Goal: Information Seeking & Learning: Learn about a topic

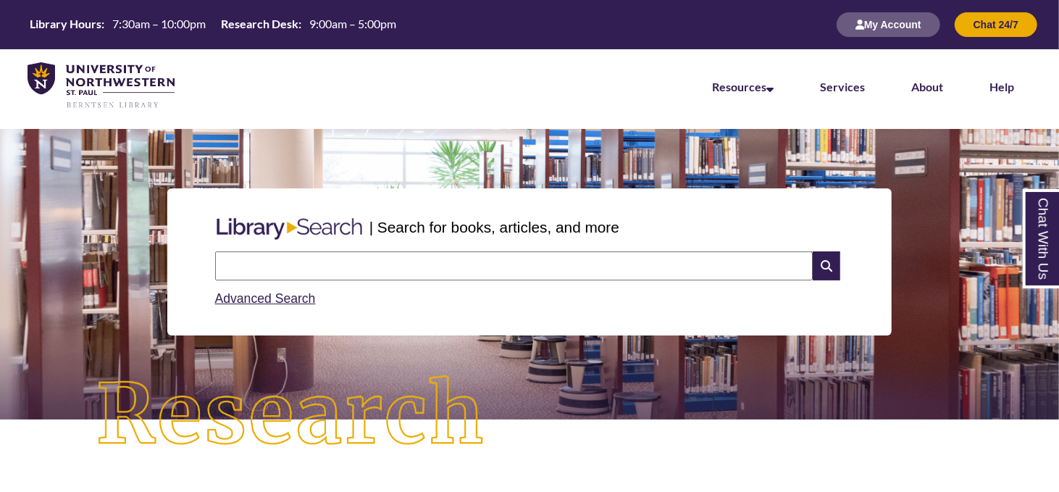
click at [393, 265] on input "text" at bounding box center [514, 265] width 598 height 29
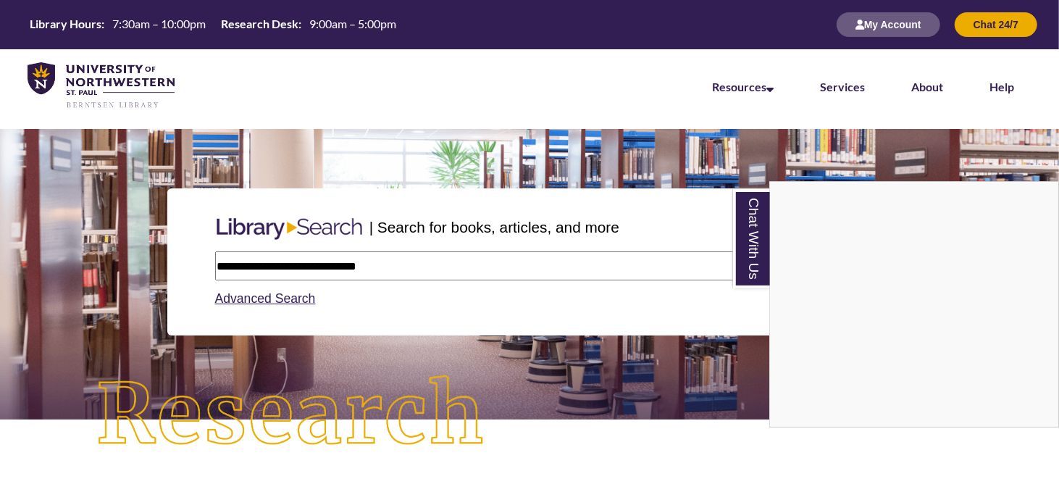
type input "**********"
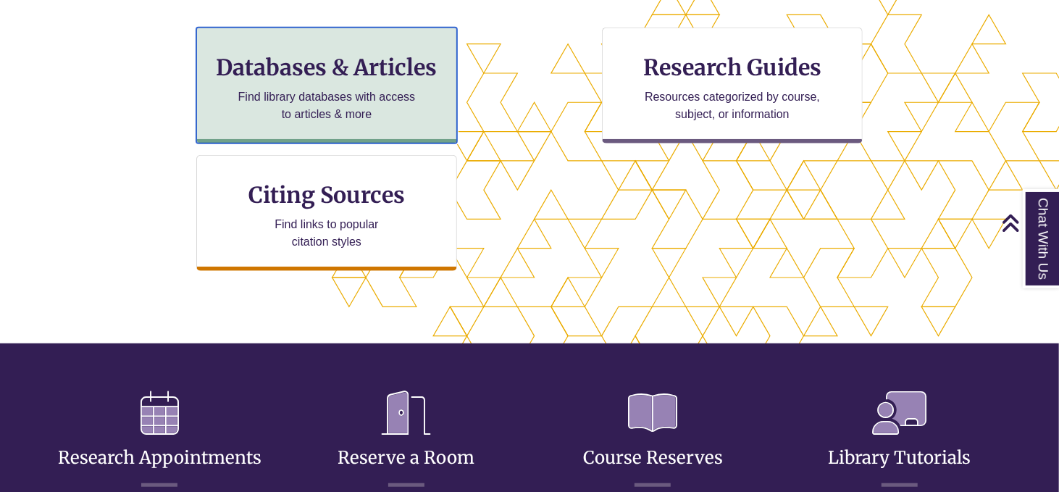
click at [327, 120] on p "Find library databases with access to articles & more" at bounding box center [327, 105] width 189 height 35
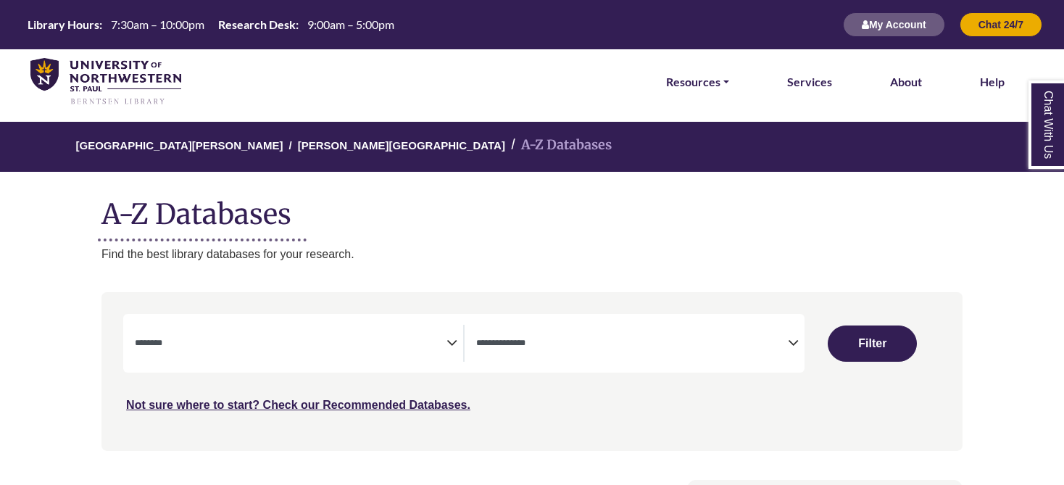
select select "Database Subject Filter"
select select "Database Types Filter"
select select "Database Subject Filter"
select select "Database Types Filter"
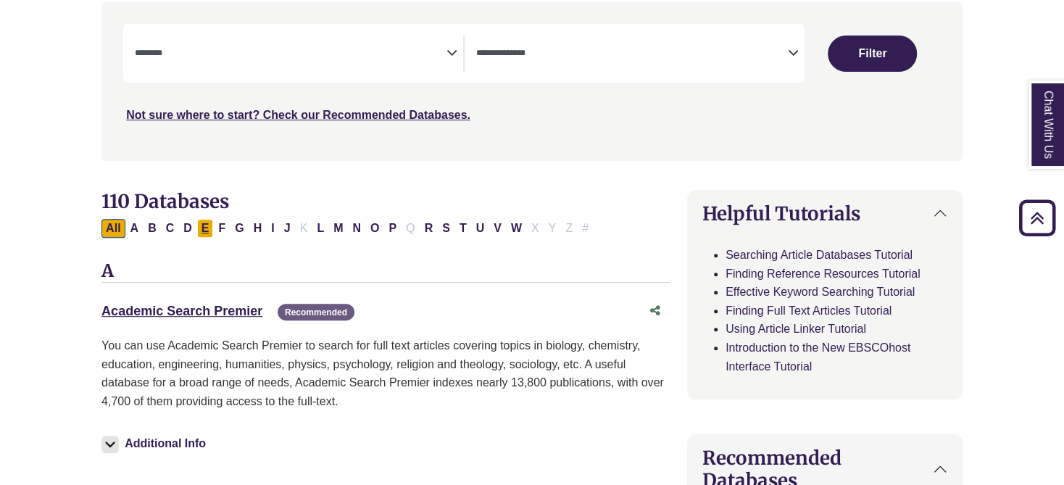
click at [203, 225] on button "E" at bounding box center [205, 228] width 17 height 19
select select "Database Subject Filter"
select select "Database Types Filter"
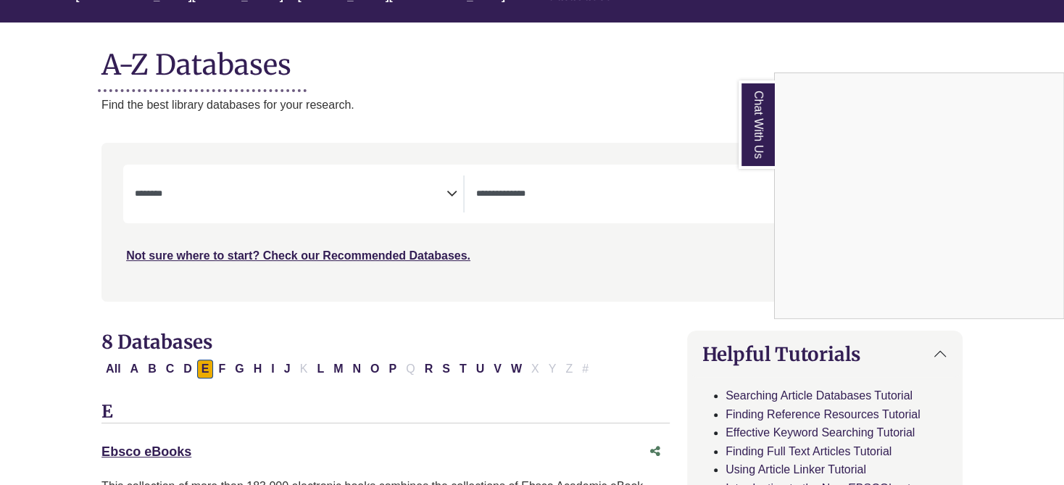
scroll to position [145, 0]
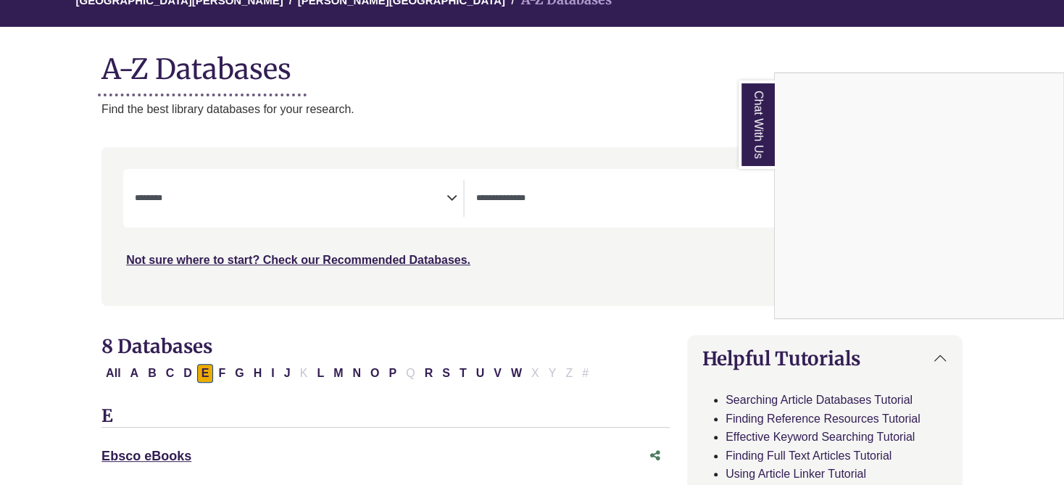
click at [243, 196] on div "Chat With Us" at bounding box center [532, 242] width 1064 height 485
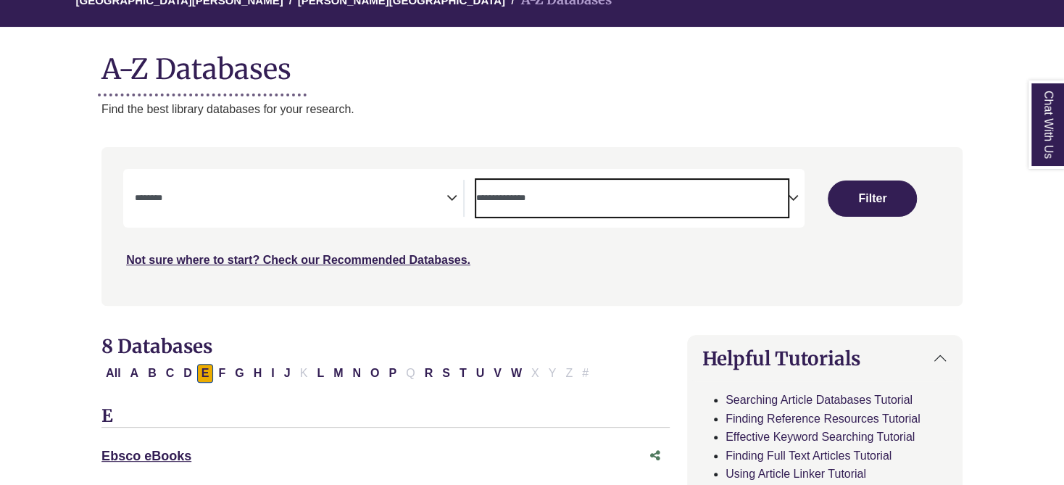
click at [525, 181] on span "Search filters" at bounding box center [632, 198] width 312 height 37
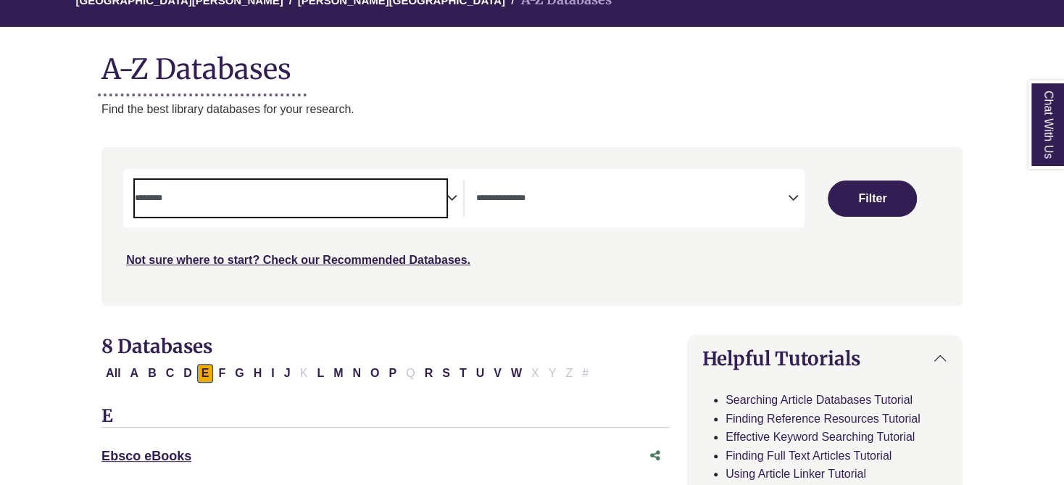
click at [338, 191] on span "Search filters" at bounding box center [291, 196] width 312 height 12
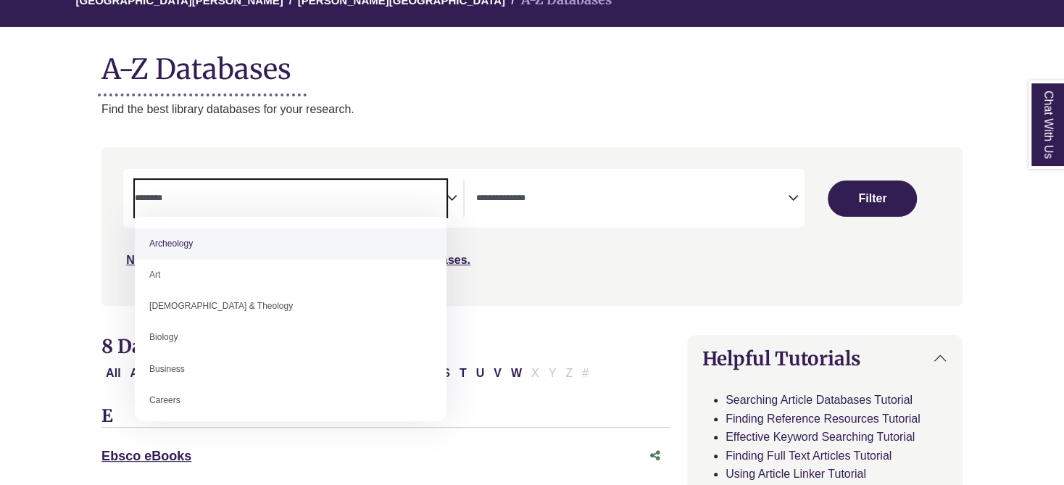
click at [732, 195] on textarea "Search" at bounding box center [632, 199] width 312 height 12
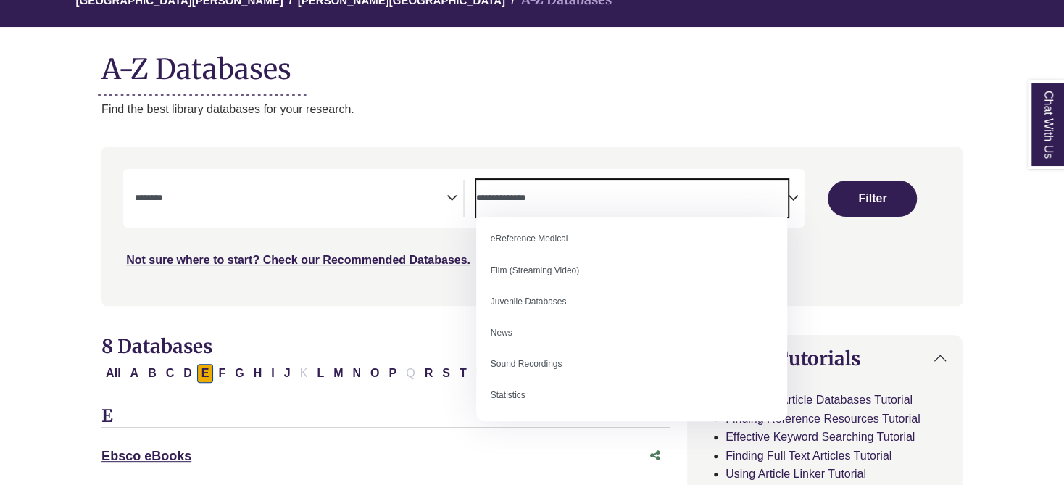
scroll to position [100, 0]
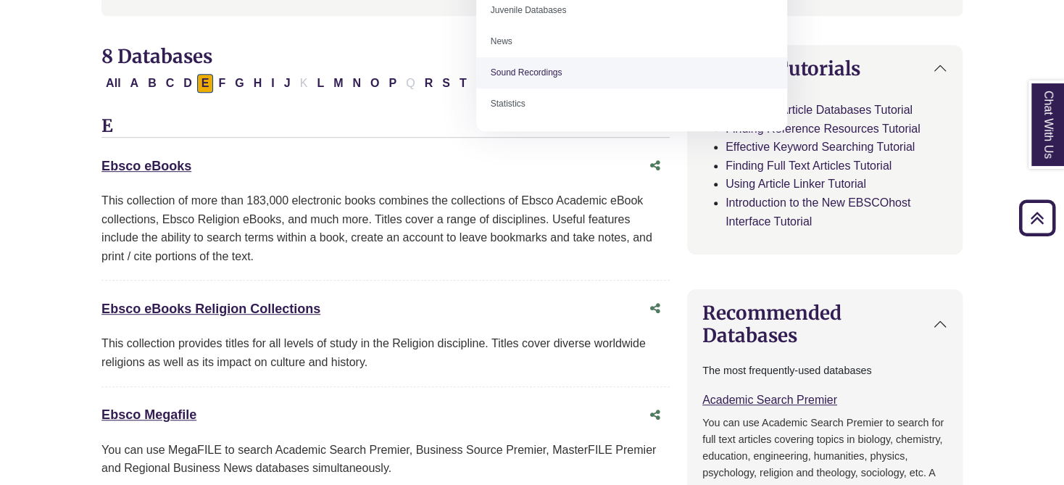
click at [213, 132] on h3 "E" at bounding box center [385, 127] width 568 height 22
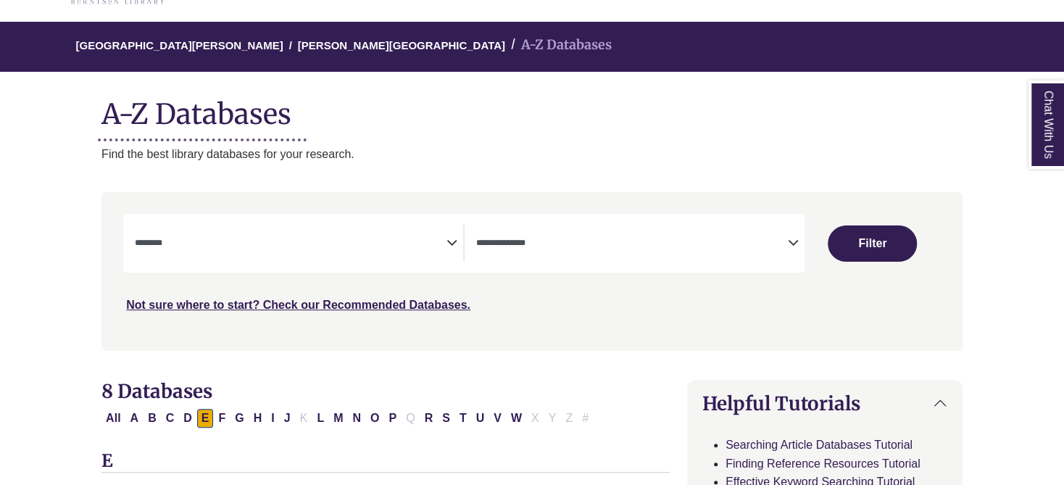
click at [309, 249] on textarea "Search" at bounding box center [291, 244] width 312 height 12
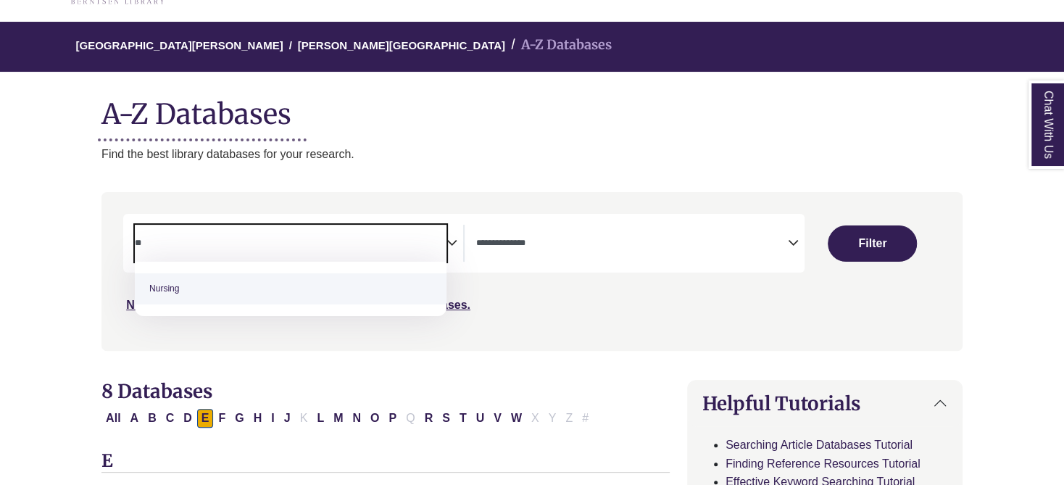
type textarea "**"
select select "*****"
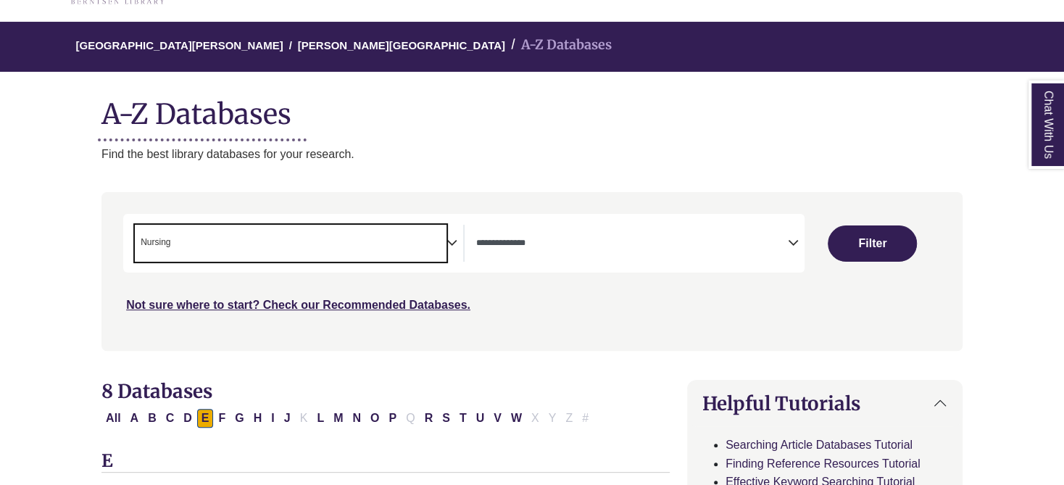
scroll to position [479, 0]
click at [852, 236] on button "Filter" at bounding box center [872, 243] width 89 height 36
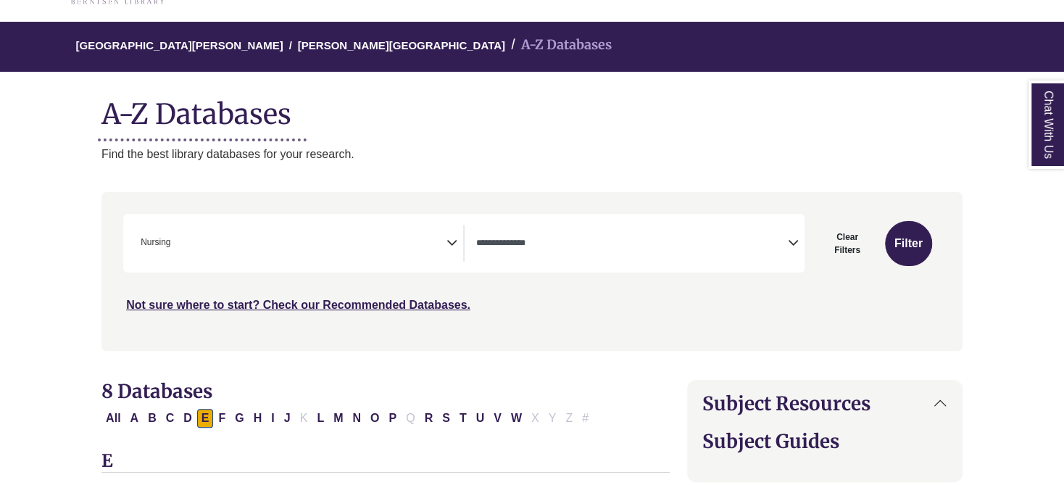
select select "Database Types Filter"
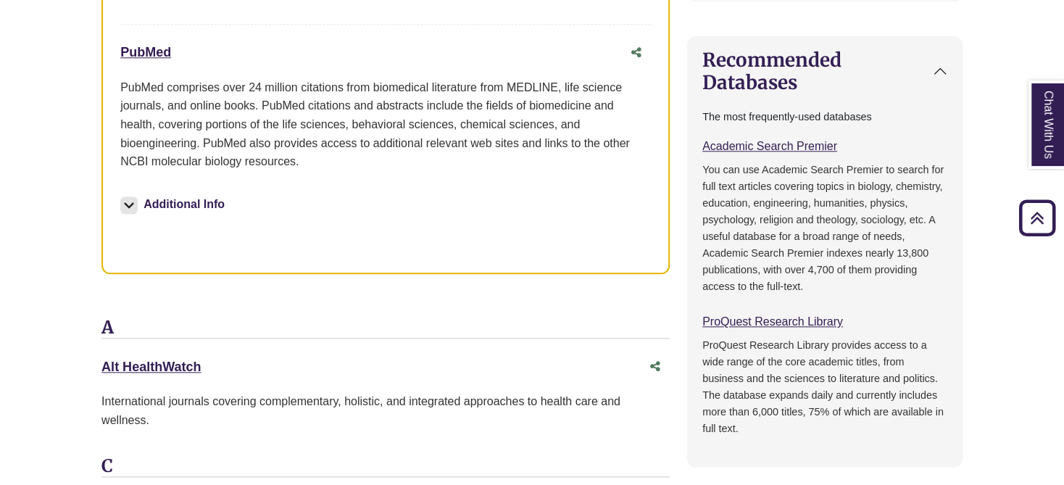
scroll to position [970, 0]
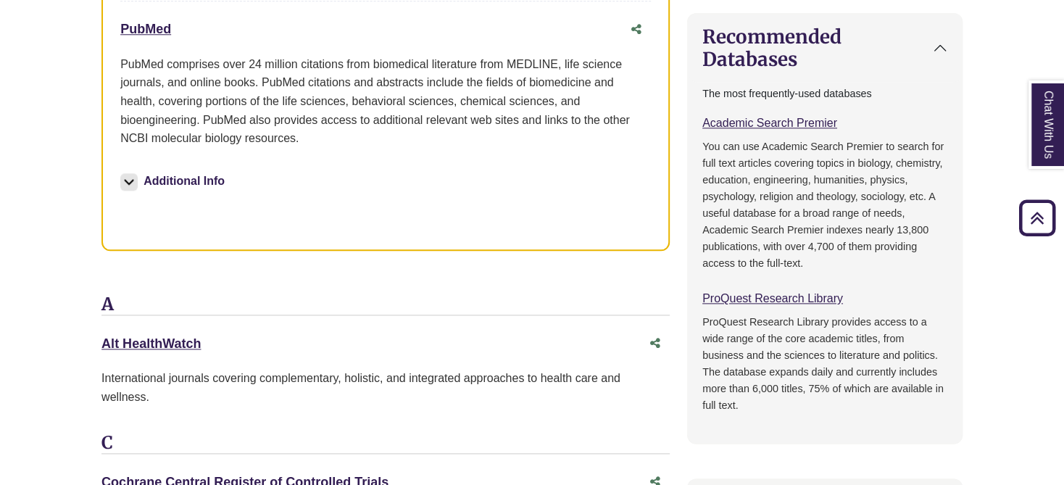
click at [133, 183] on img at bounding box center [128, 181] width 17 height 17
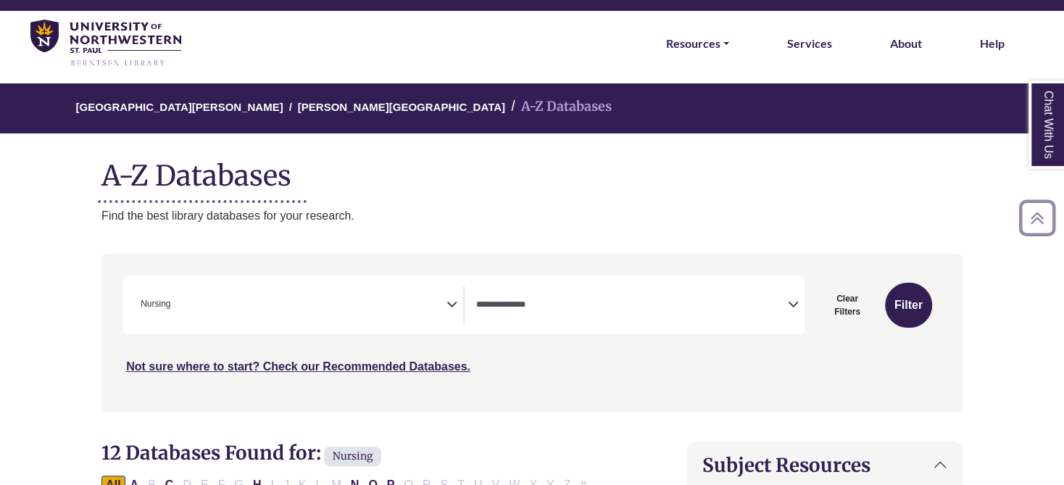
scroll to position [0, 0]
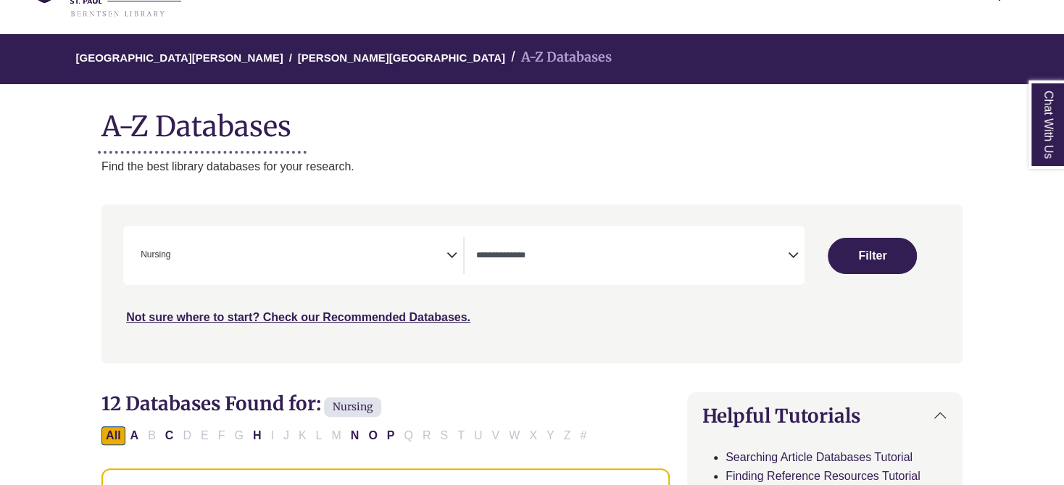
scroll to position [100, 0]
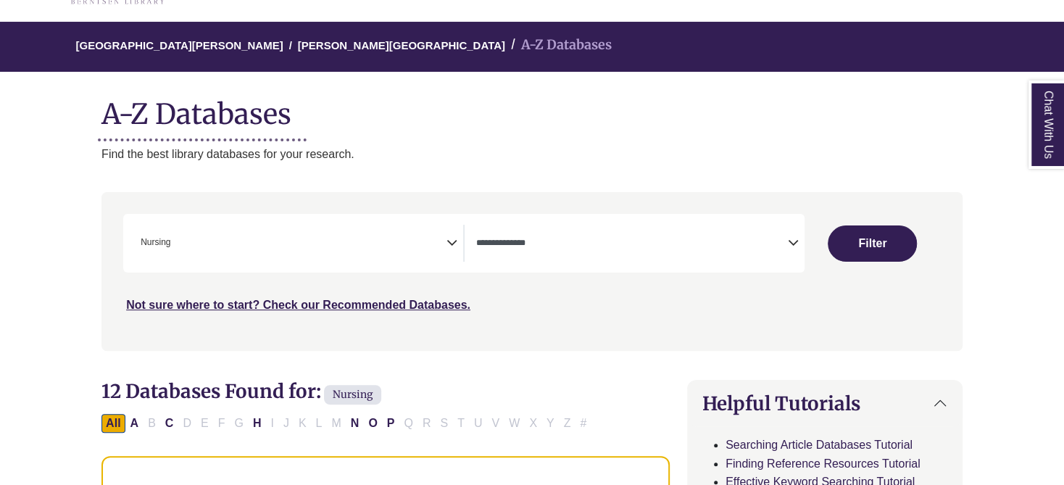
select select "Database Subject Filter"
select select "Database Types Filter"
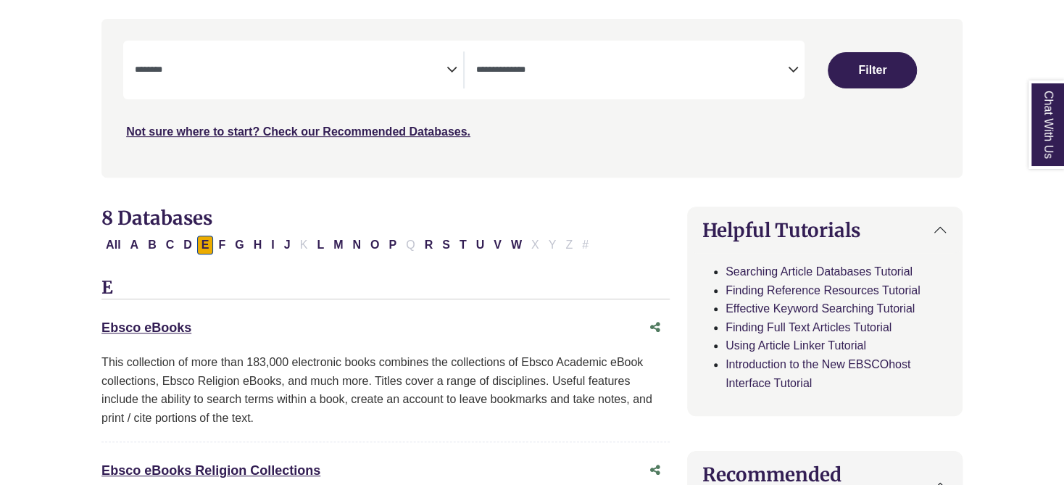
select select "Database Subject Filter"
select select "Database Types Filter"
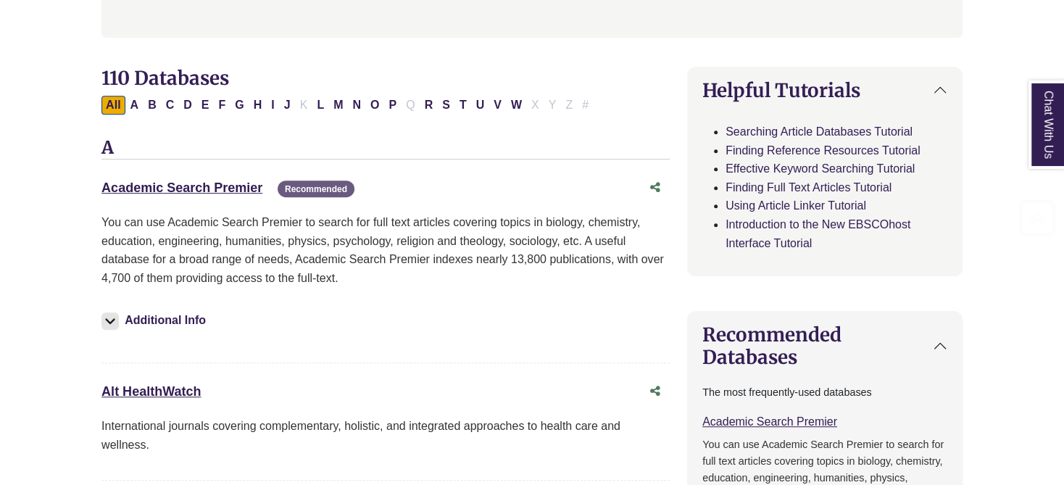
scroll to position [507, 0]
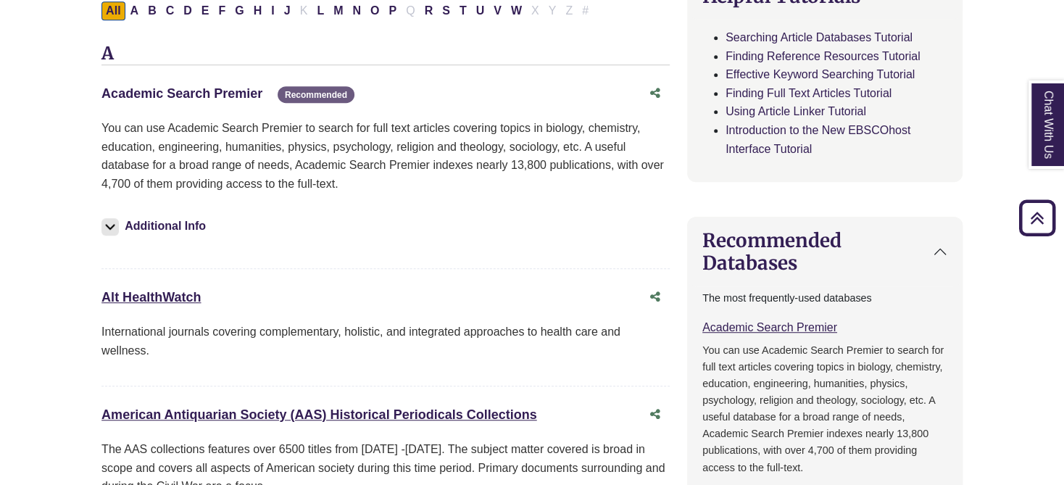
click at [196, 91] on link "Academic Search Premier This link opens in a new window" at bounding box center [181, 93] width 161 height 14
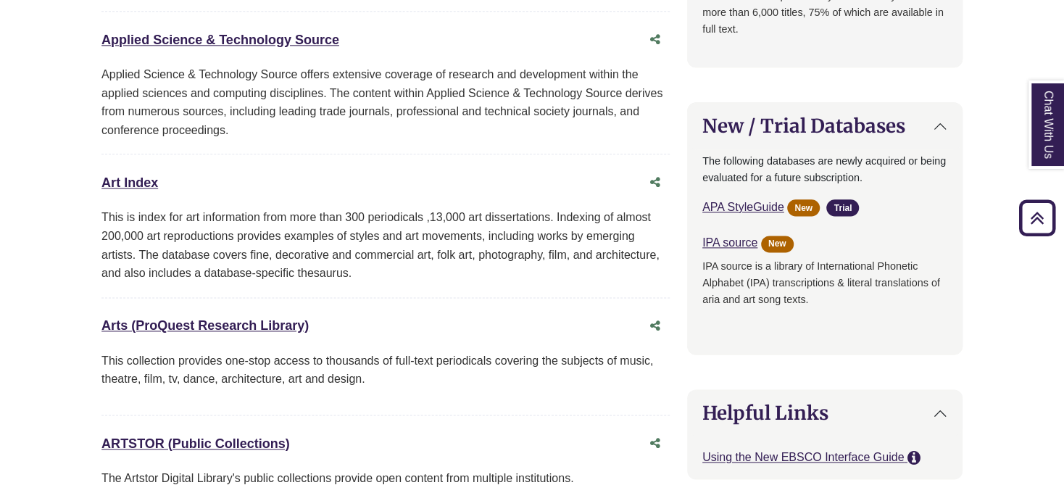
scroll to position [870, 0]
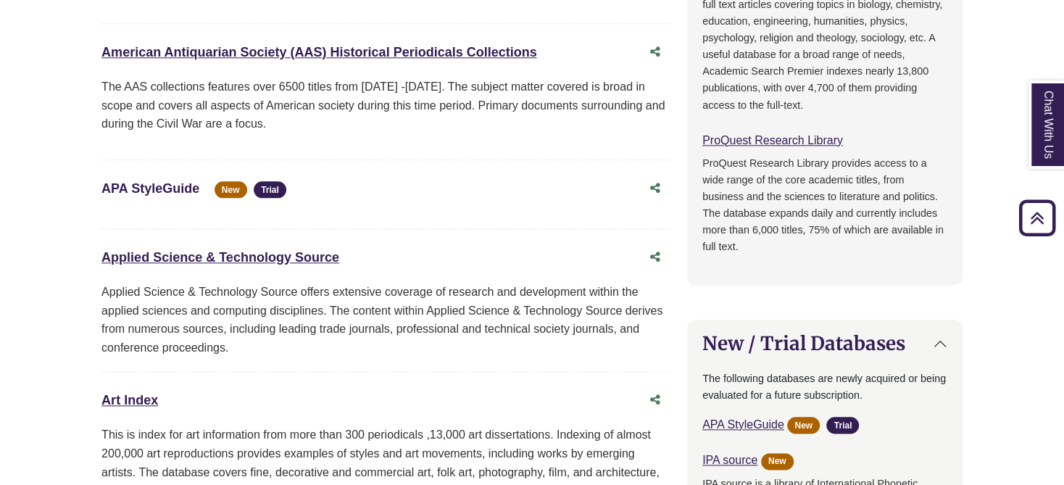
click at [143, 188] on link "APA StyleGuide This link opens in a new window" at bounding box center [150, 188] width 98 height 14
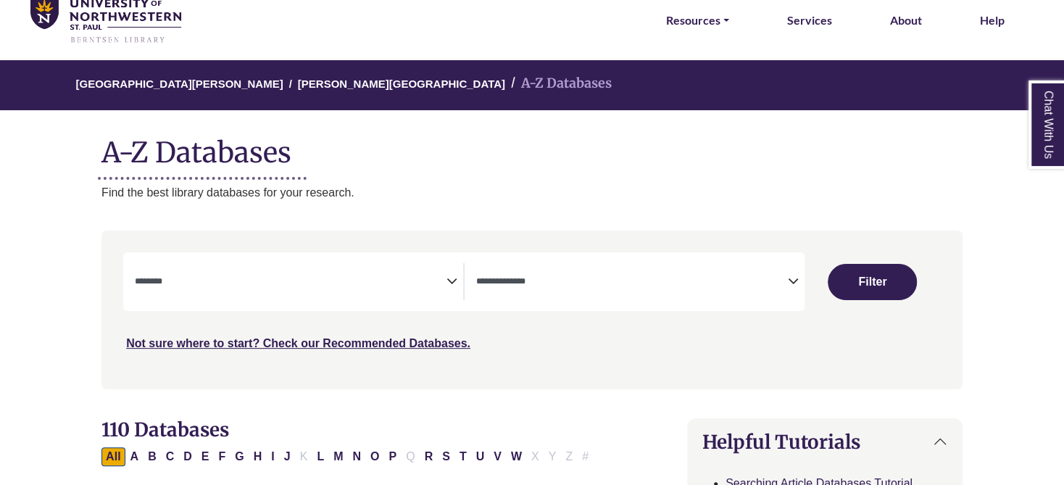
scroll to position [145, 0]
